Goal: Find specific page/section: Find specific page/section

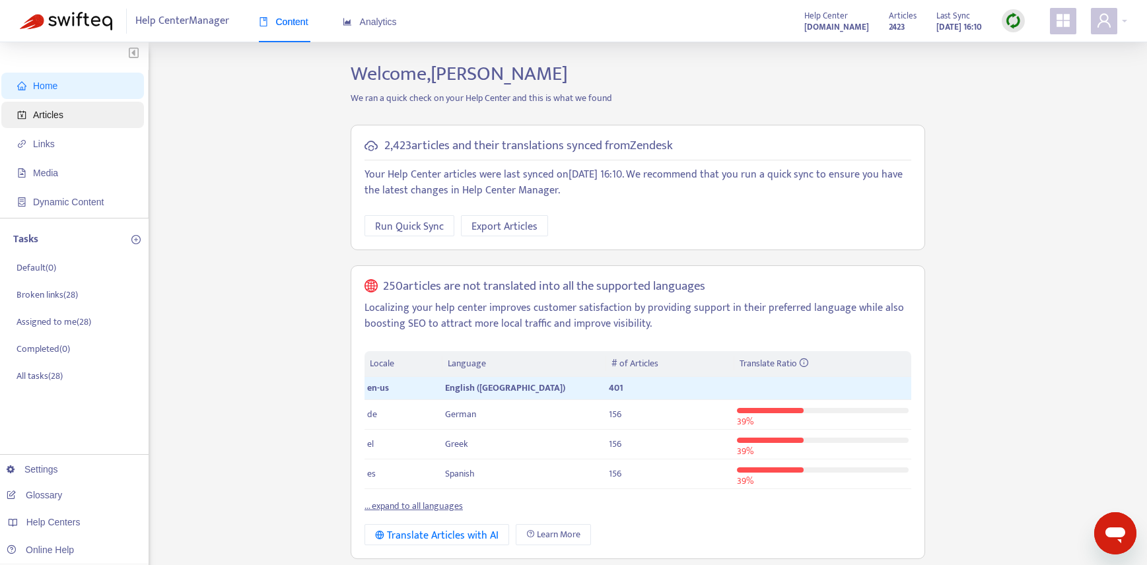
click at [50, 114] on span "Articles" at bounding box center [48, 115] width 30 height 11
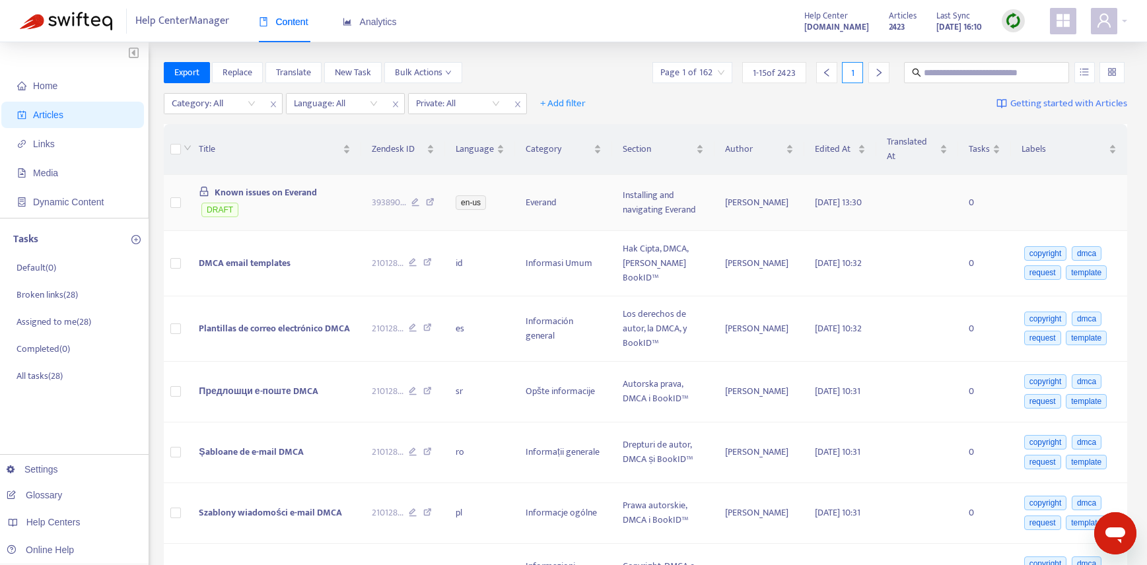
click at [277, 200] on span "Known issues on Everand" at bounding box center [266, 192] width 102 height 15
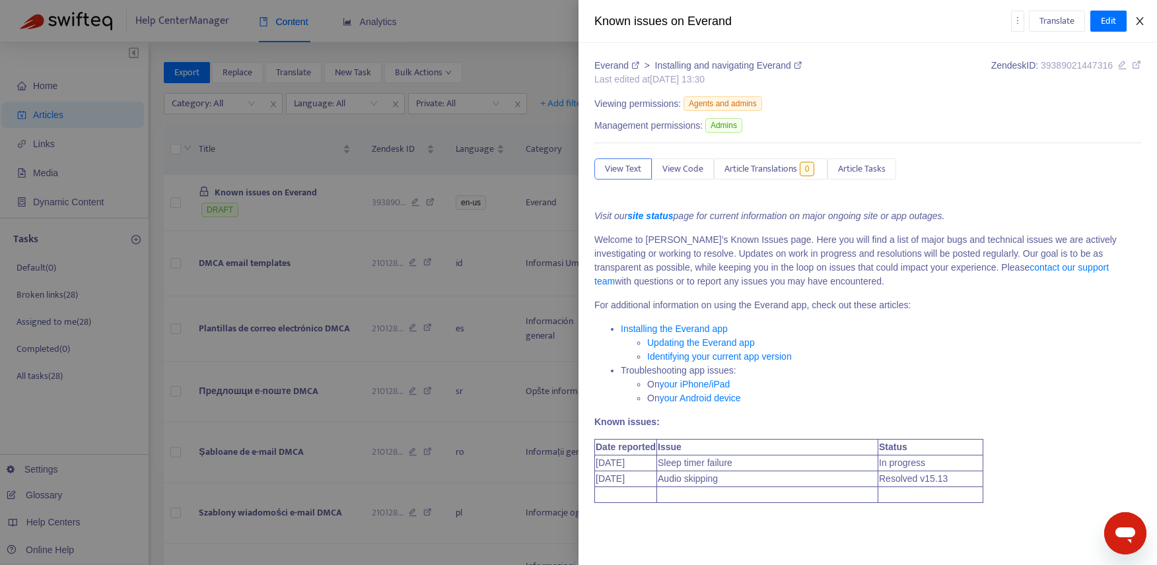
click at [1138, 20] on icon "close" at bounding box center [1139, 21] width 11 height 11
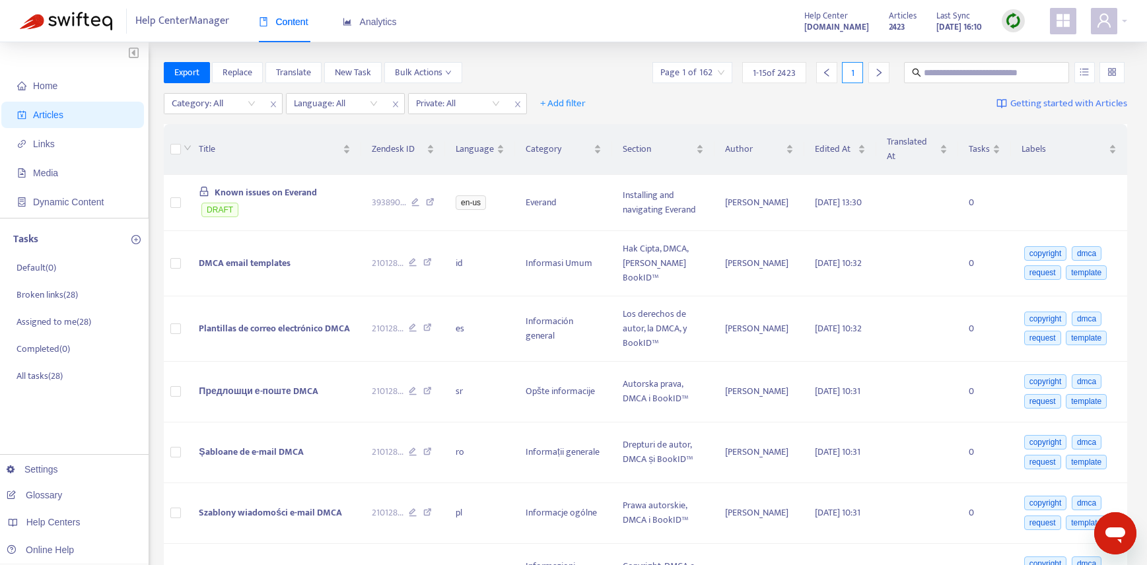
click at [1020, 19] on img at bounding box center [1013, 21] width 17 height 17
click at [1029, 46] on link "Quick Sync" at bounding box center [1040, 47] width 56 height 15
